Goal: Check status: Check status

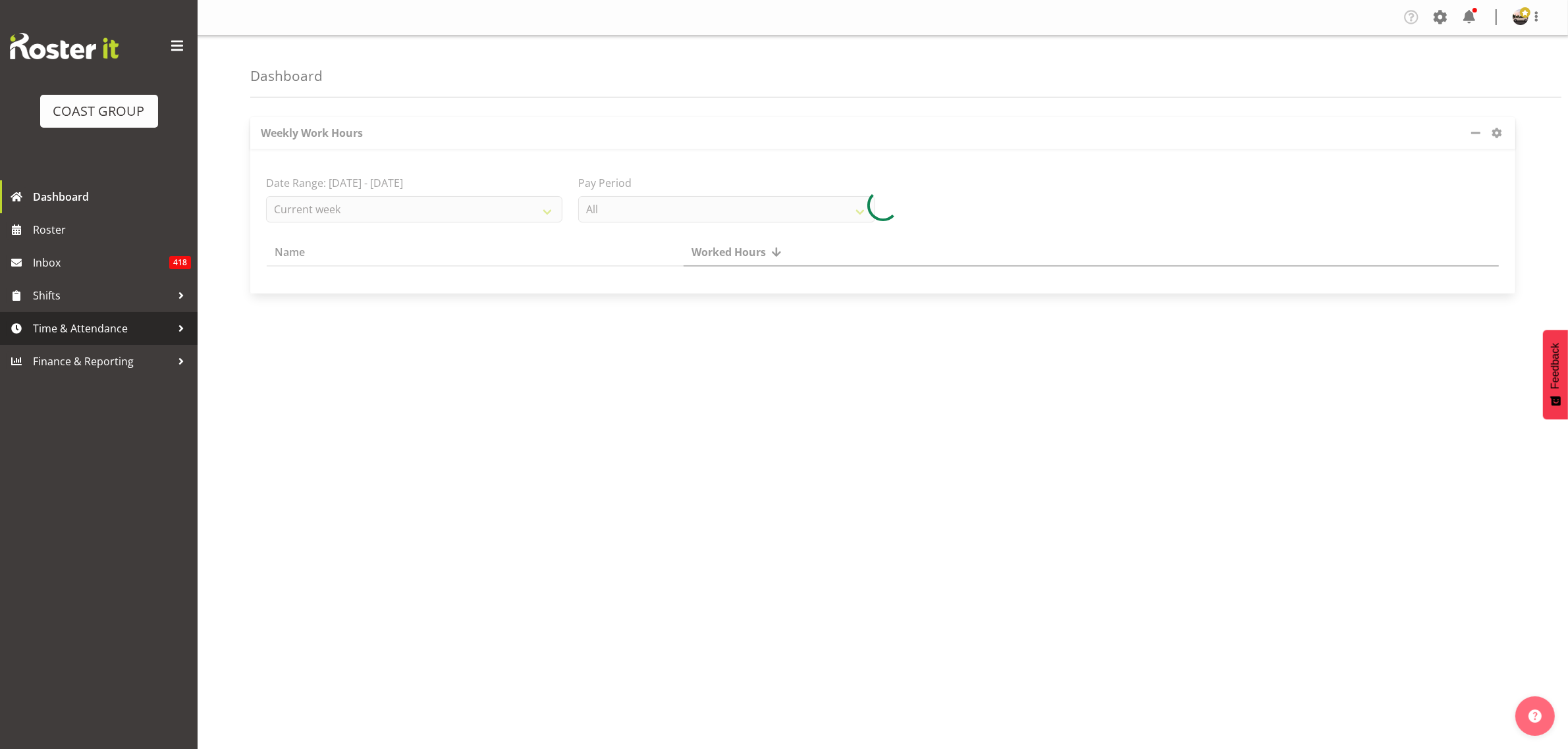
click at [127, 328] on span "Time & Attendance" at bounding box center [102, 328] width 138 height 20
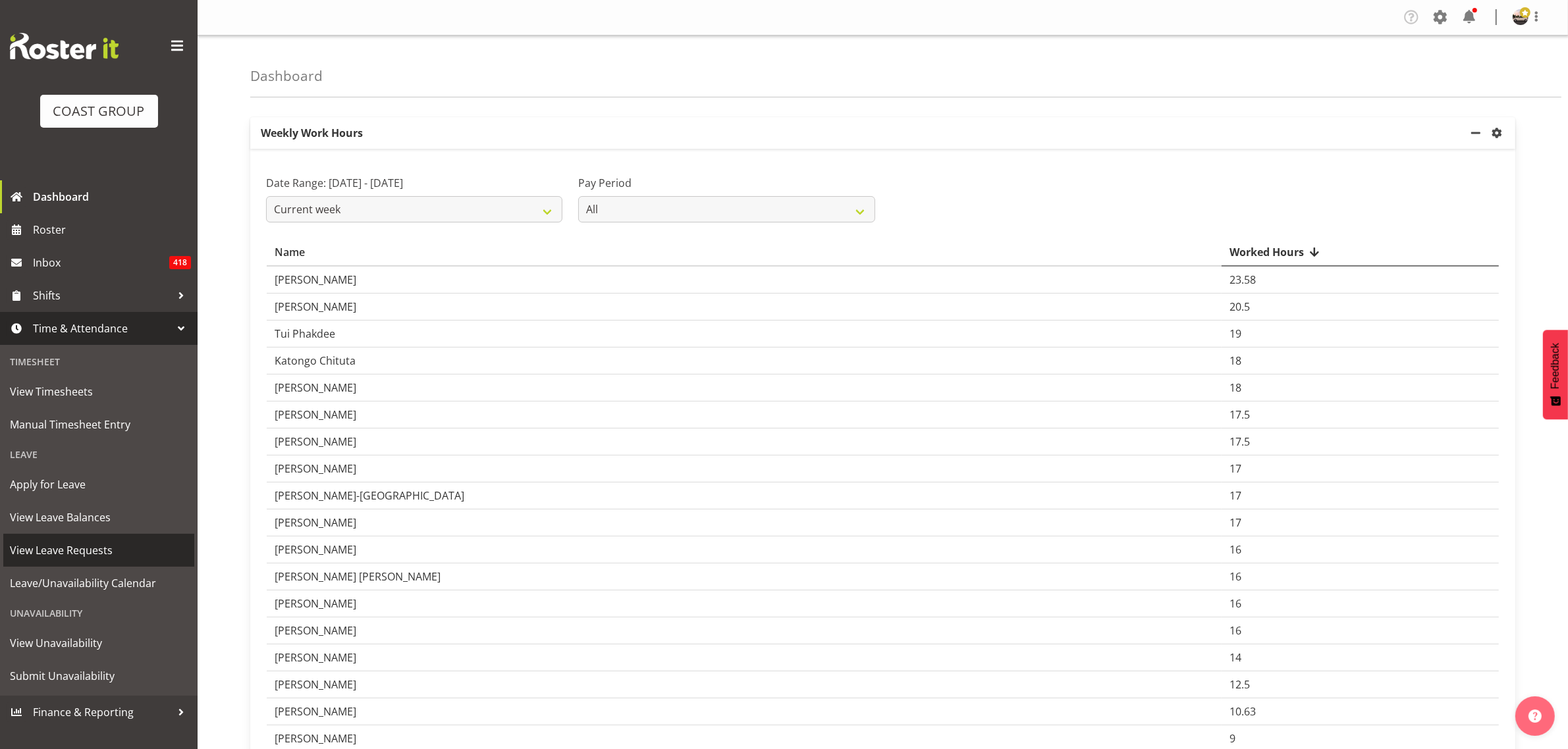
click at [99, 557] on span "View Leave Requests" at bounding box center [99, 550] width 178 height 20
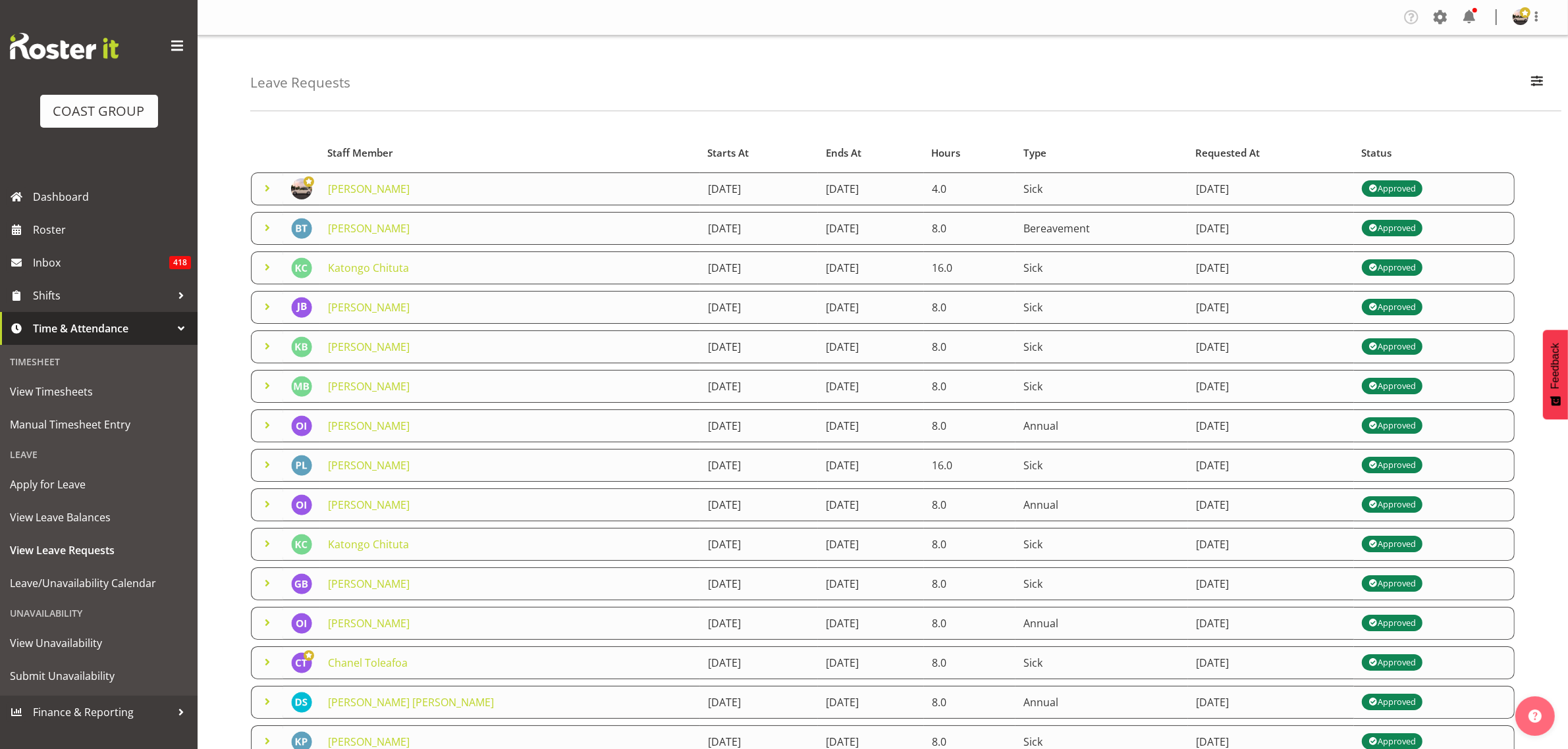
drag, startPoint x: 535, startPoint y: 227, endPoint x: 911, endPoint y: 230, distance: 376.0
click at [911, 236] on tr "[PERSON_NAME] [DATE] [DATE] 8.0 Bereavement [DATE] Approved" at bounding box center [882, 228] width 1264 height 33
click at [909, 228] on td "[DATE]" at bounding box center [871, 228] width 106 height 33
click at [269, 228] on span at bounding box center [267, 228] width 16 height 16
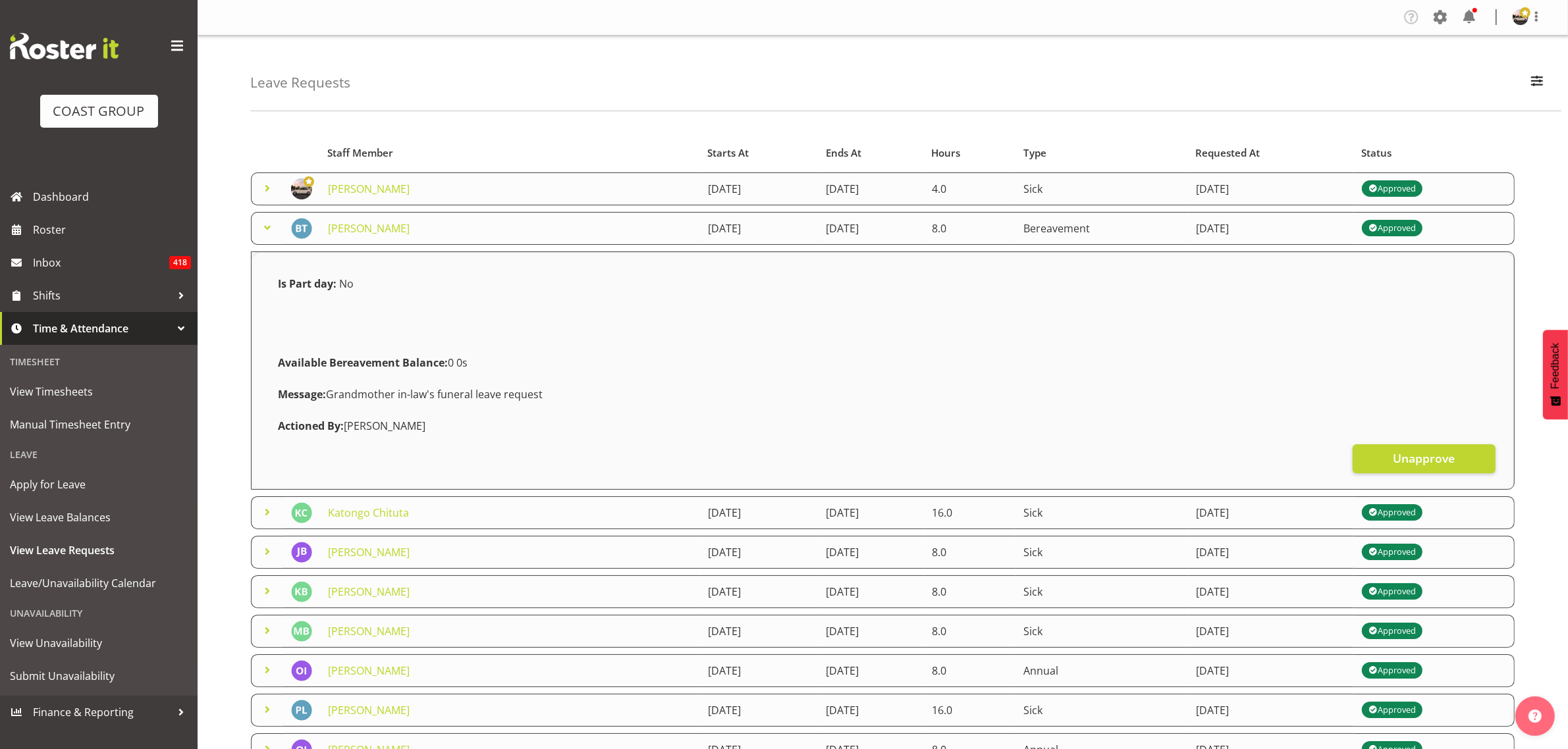
drag, startPoint x: 561, startPoint y: 226, endPoint x: 907, endPoint y: 232, distance: 346.1
click at [900, 232] on tr "[PERSON_NAME] [DATE] [DATE] 8.0 Bereavement [DATE] Approved" at bounding box center [882, 228] width 1264 height 33
click at [535, 229] on td "[PERSON_NAME]" at bounding box center [510, 228] width 380 height 33
drag, startPoint x: 550, startPoint y: 234, endPoint x: 888, endPoint y: 217, distance: 338.4
click at [888, 217] on tr "[PERSON_NAME] [DATE] [DATE] 8.0 Bereavement [DATE] Approved" at bounding box center [882, 228] width 1264 height 33
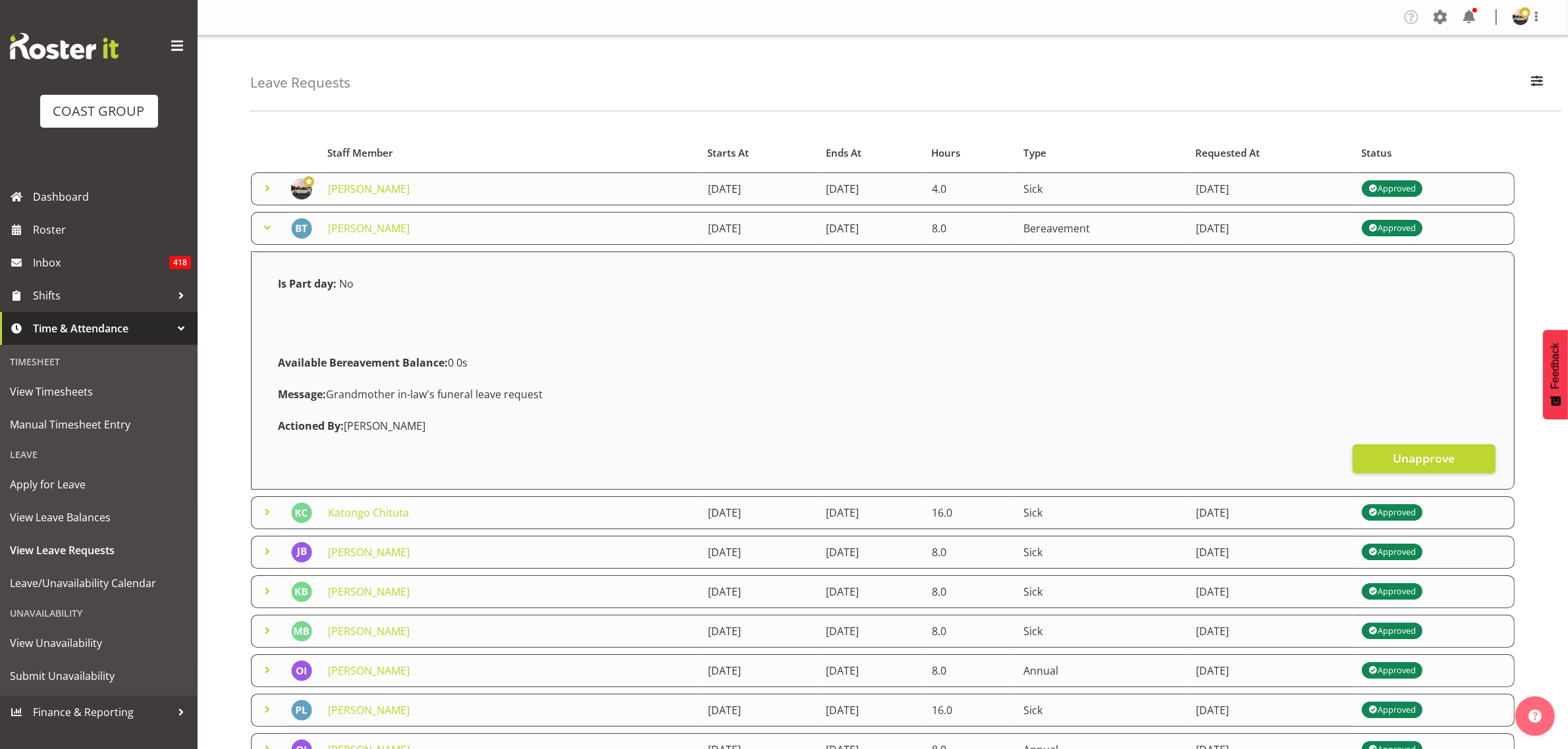
click at [894, 224] on td "[DATE]" at bounding box center [871, 228] width 106 height 33
click at [232, 329] on div "Leave Requests Search Search for a particular employee Status All Approved Requ…" at bounding box center [882, 549] width 1370 height 1027
click at [271, 232] on span at bounding box center [267, 228] width 16 height 16
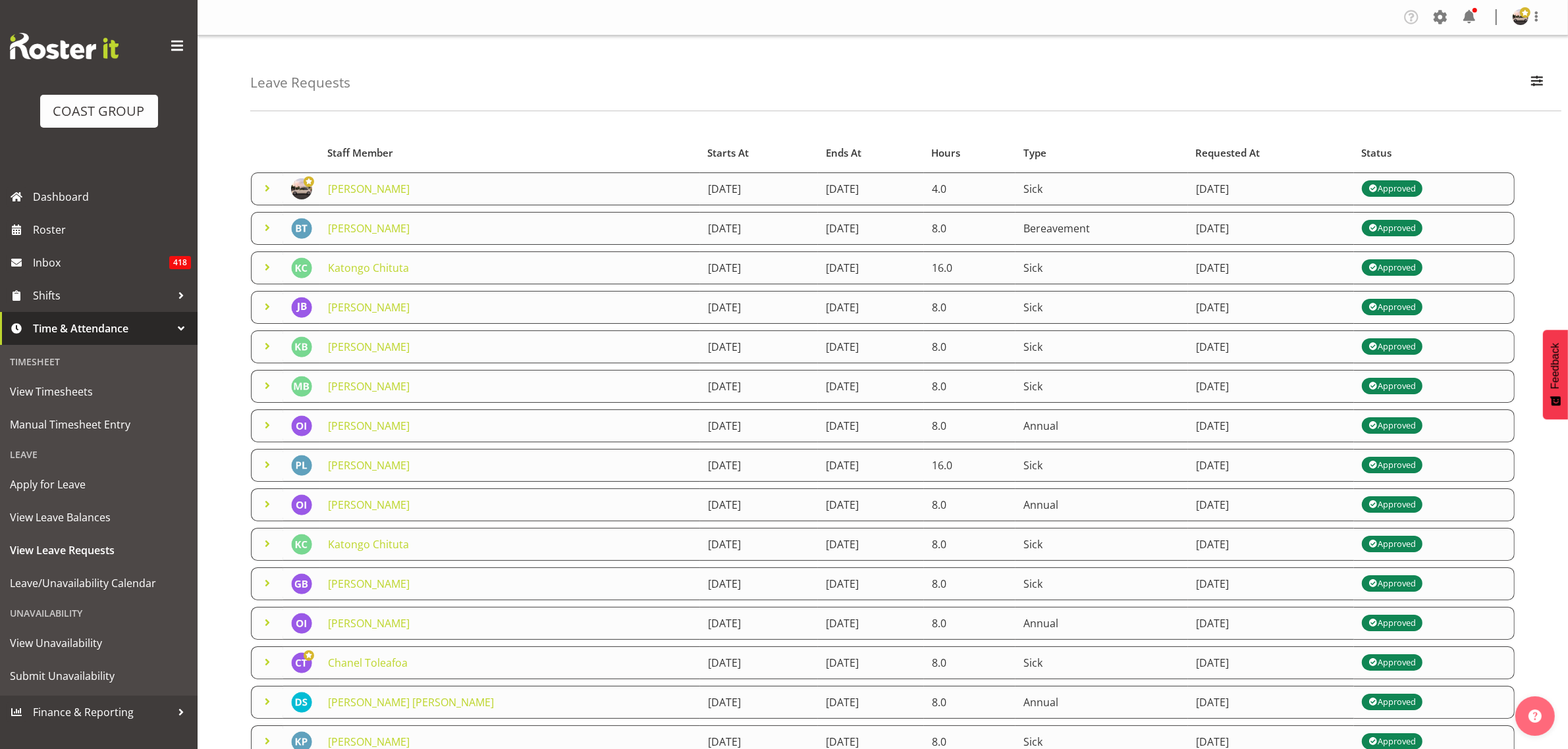
click at [269, 232] on span at bounding box center [267, 228] width 16 height 16
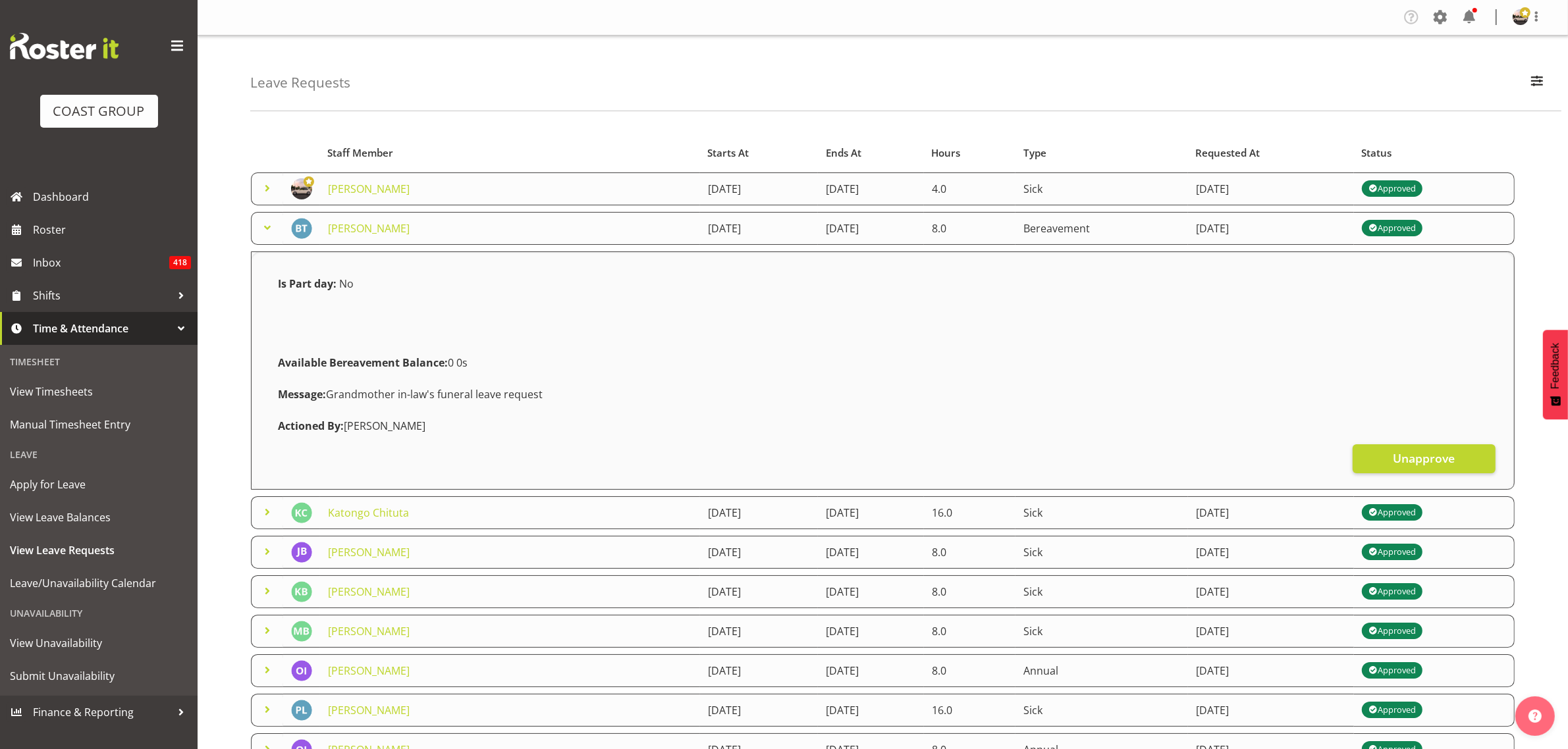
click at [262, 191] on span at bounding box center [267, 188] width 16 height 16
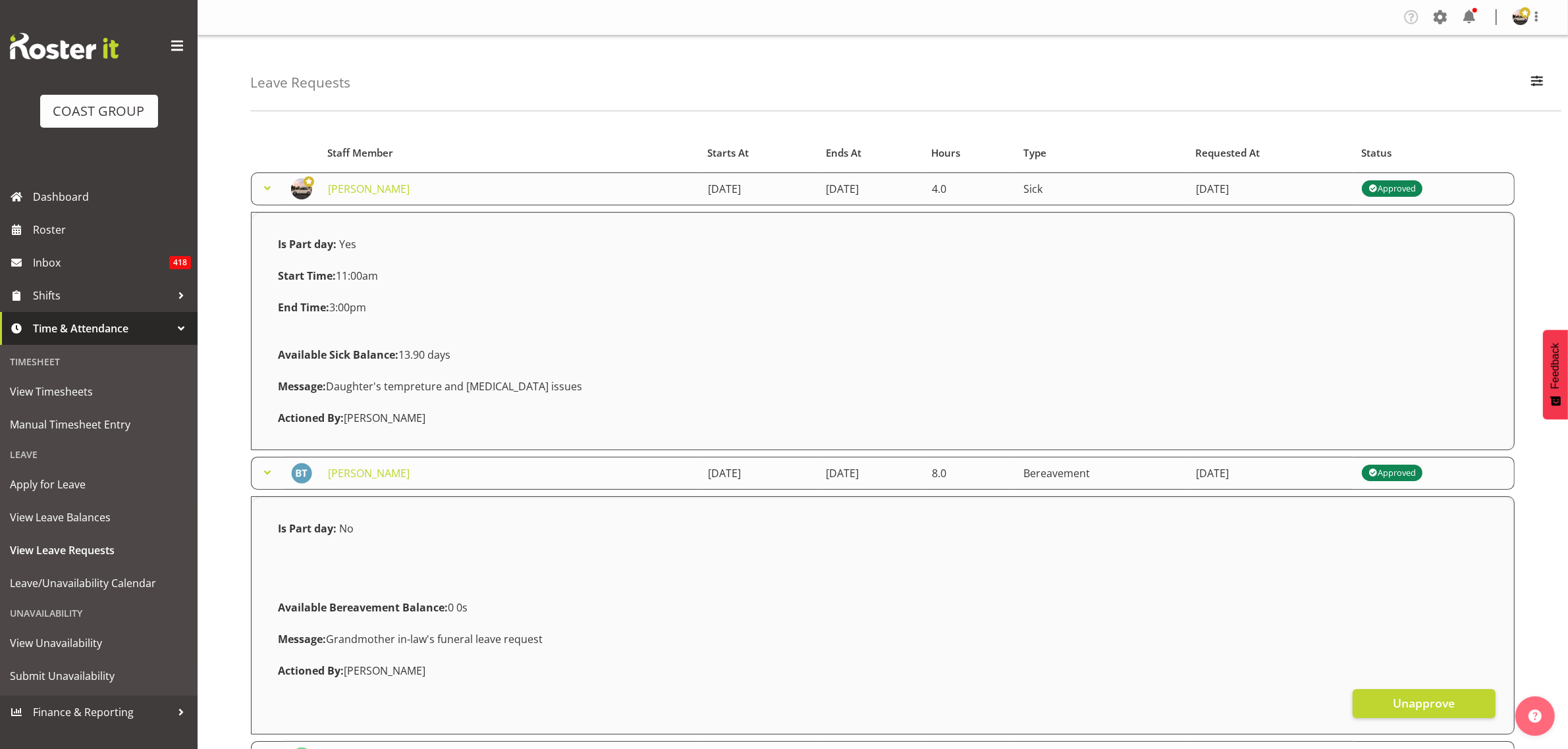
click at [271, 195] on span at bounding box center [267, 188] width 16 height 16
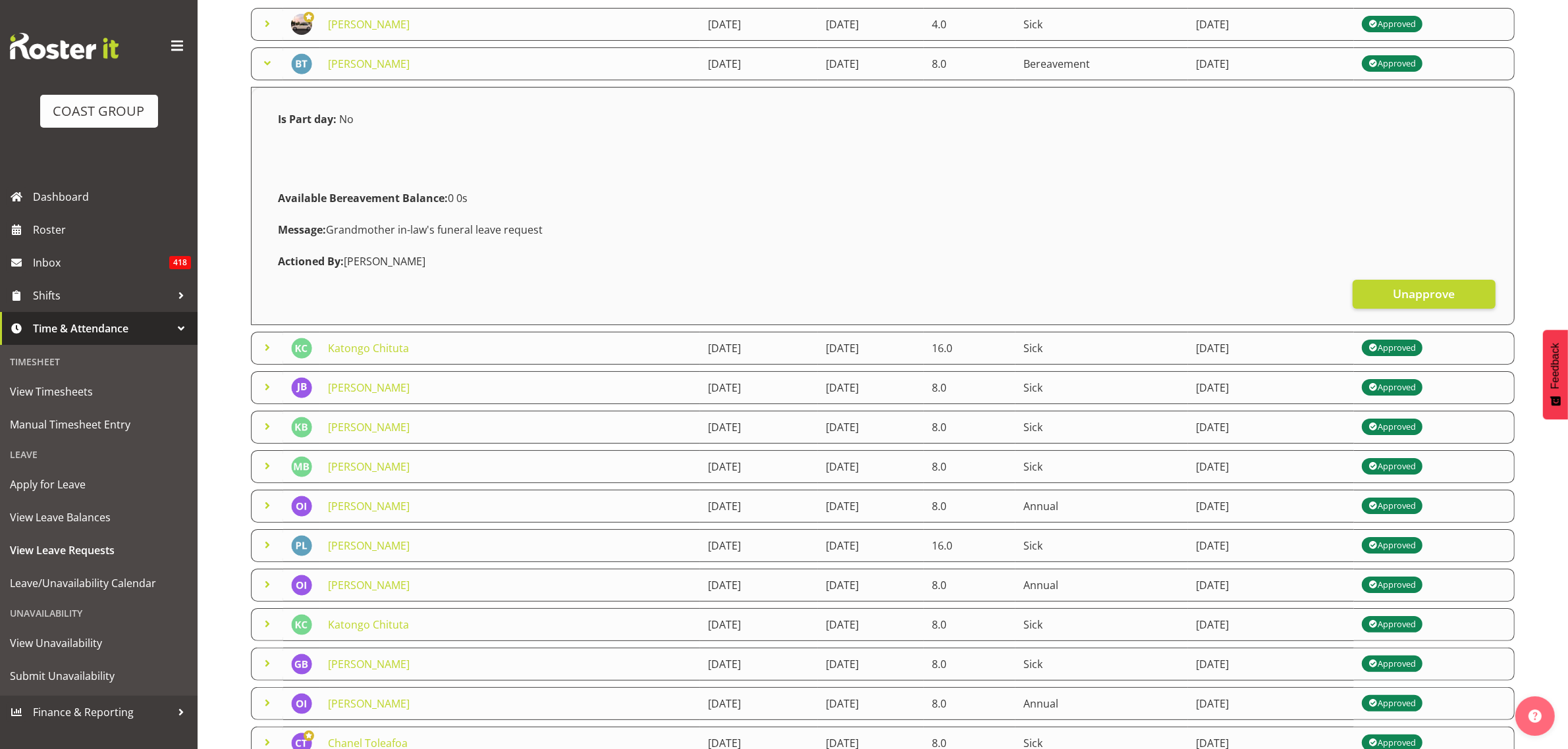
scroll to position [219, 0]
